Goal: Task Accomplishment & Management: Manage account settings

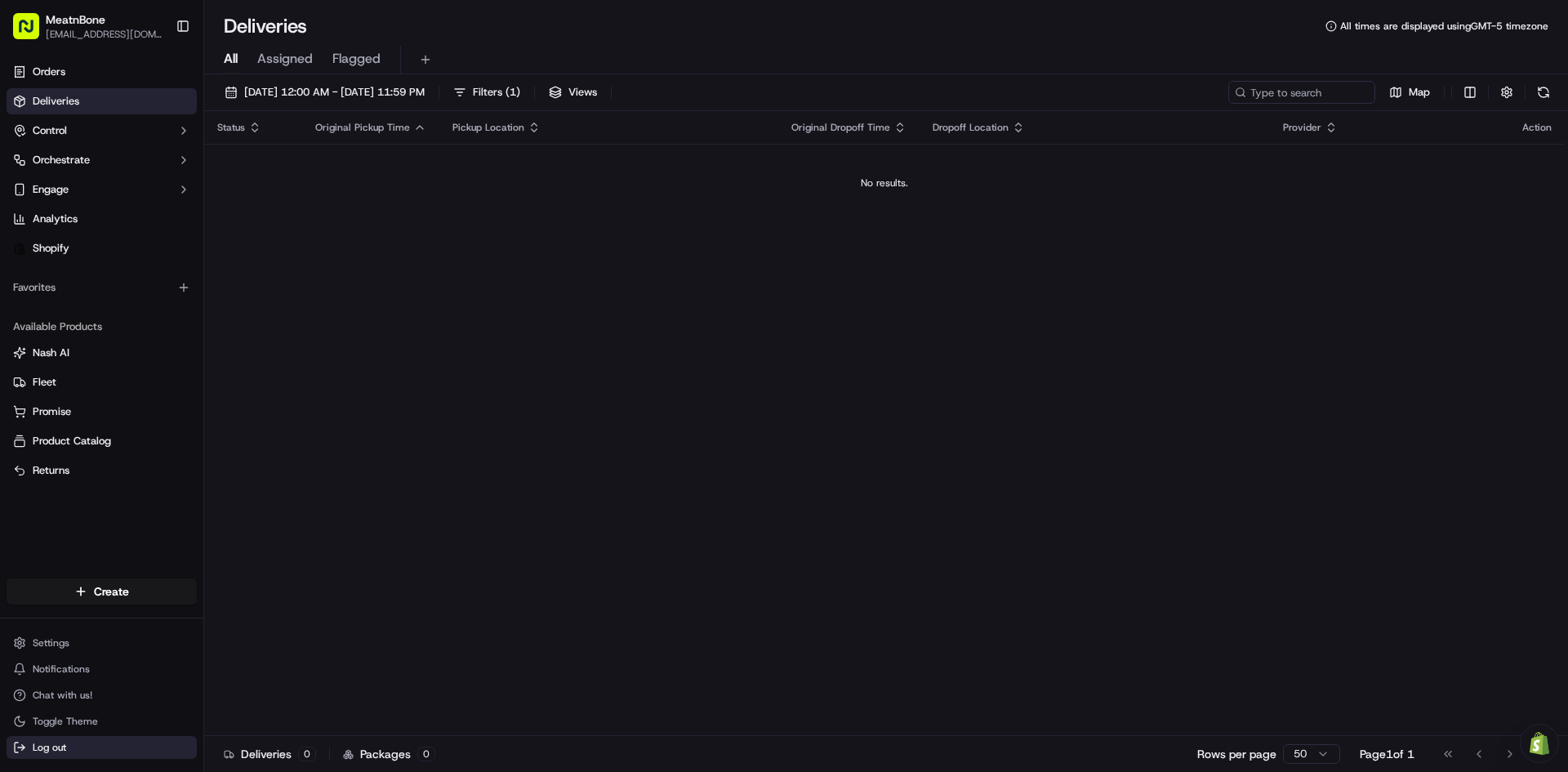
click at [114, 754] on button "Log out" at bounding box center [102, 746] width 191 height 23
